Goal: Task Accomplishment & Management: Manage account settings

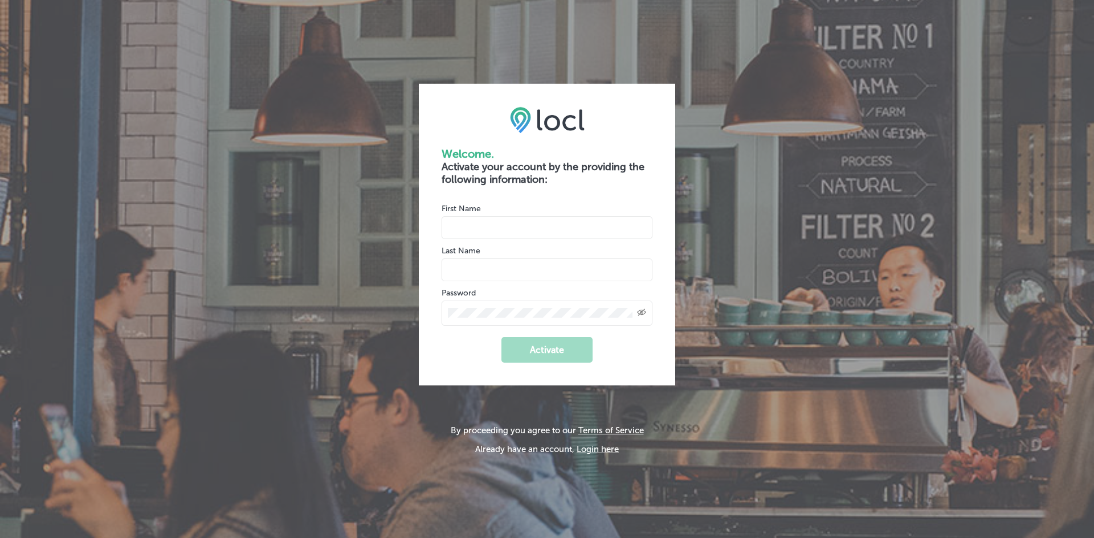
click at [584, 235] on input "name" at bounding box center [547, 227] width 211 height 23
type input "[GEOGRAPHIC_DATA]"
click at [558, 270] on input "name" at bounding box center [547, 270] width 211 height 23
click at [608, 446] on button "Login here" at bounding box center [598, 449] width 42 height 10
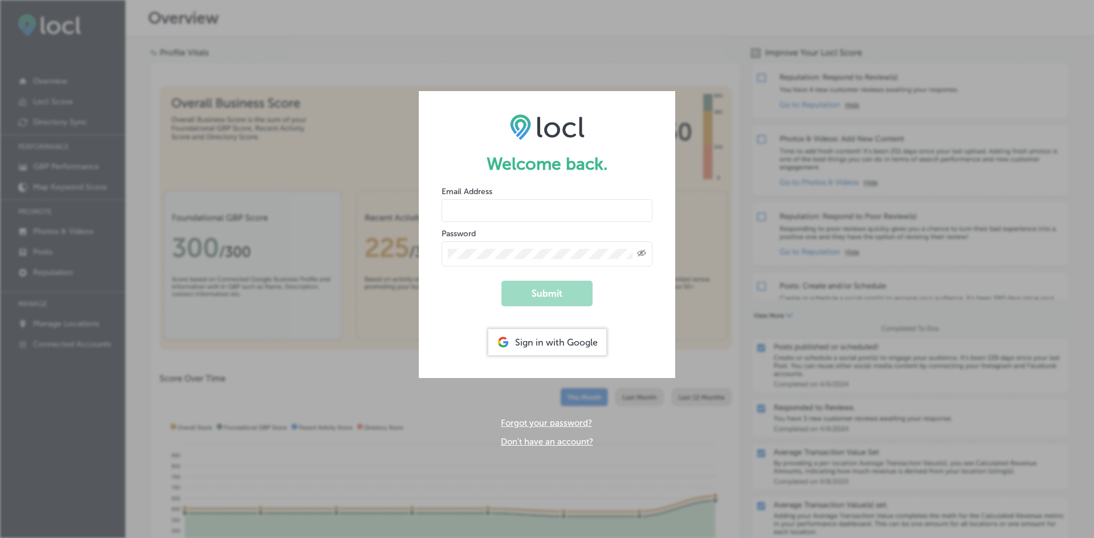
click at [517, 211] on input "email" at bounding box center [547, 210] width 211 height 23
type input "[EMAIL_ADDRESS][DOMAIN_NAME]"
click at [520, 248] on div "Created with Sketch." at bounding box center [547, 254] width 211 height 25
click at [540, 295] on button "Submit" at bounding box center [546, 294] width 91 height 26
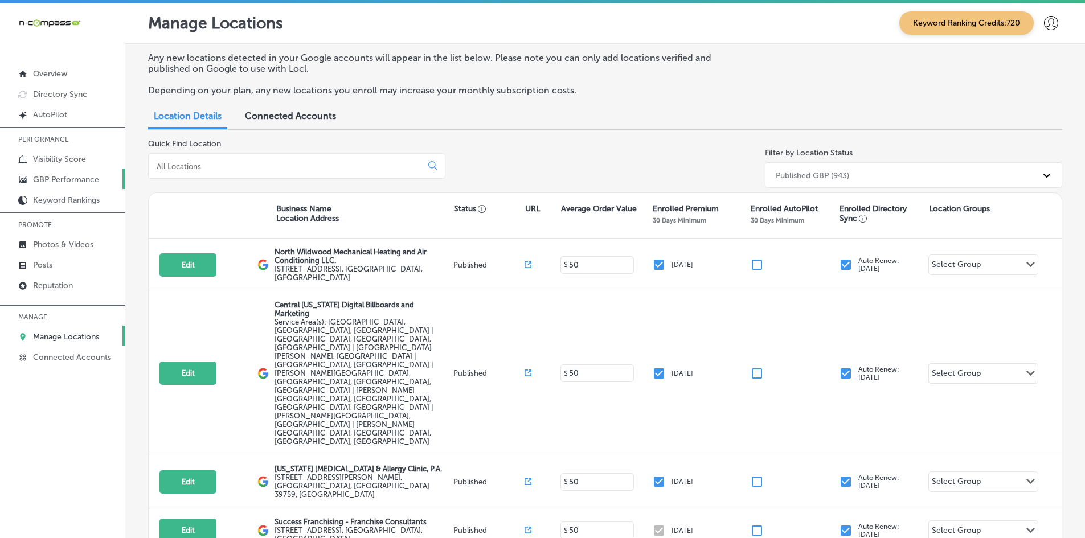
click at [88, 181] on p "GBP Performance" at bounding box center [66, 180] width 66 height 10
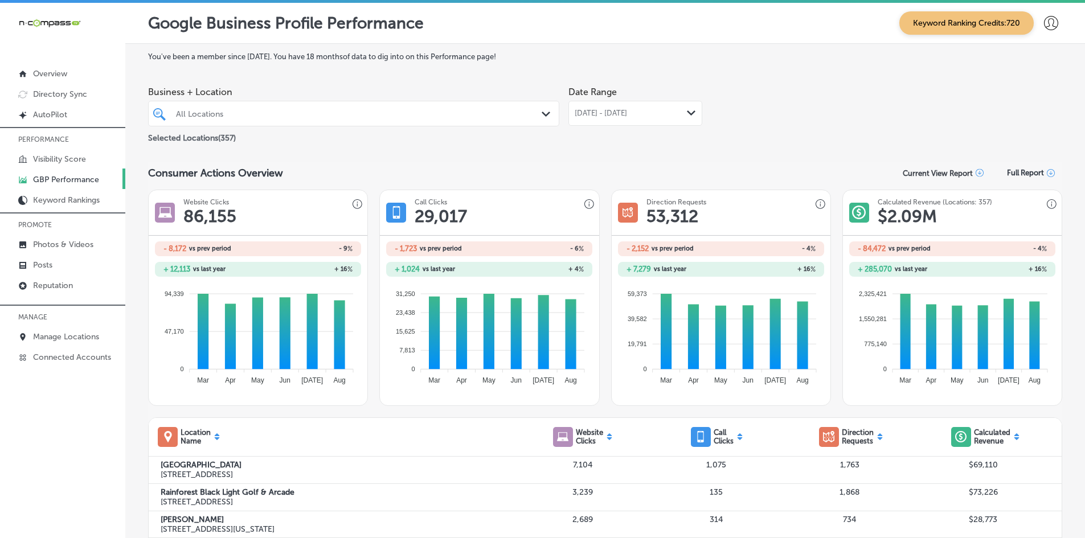
scroll to position [114, 0]
